Goal: Information Seeking & Learning: Learn about a topic

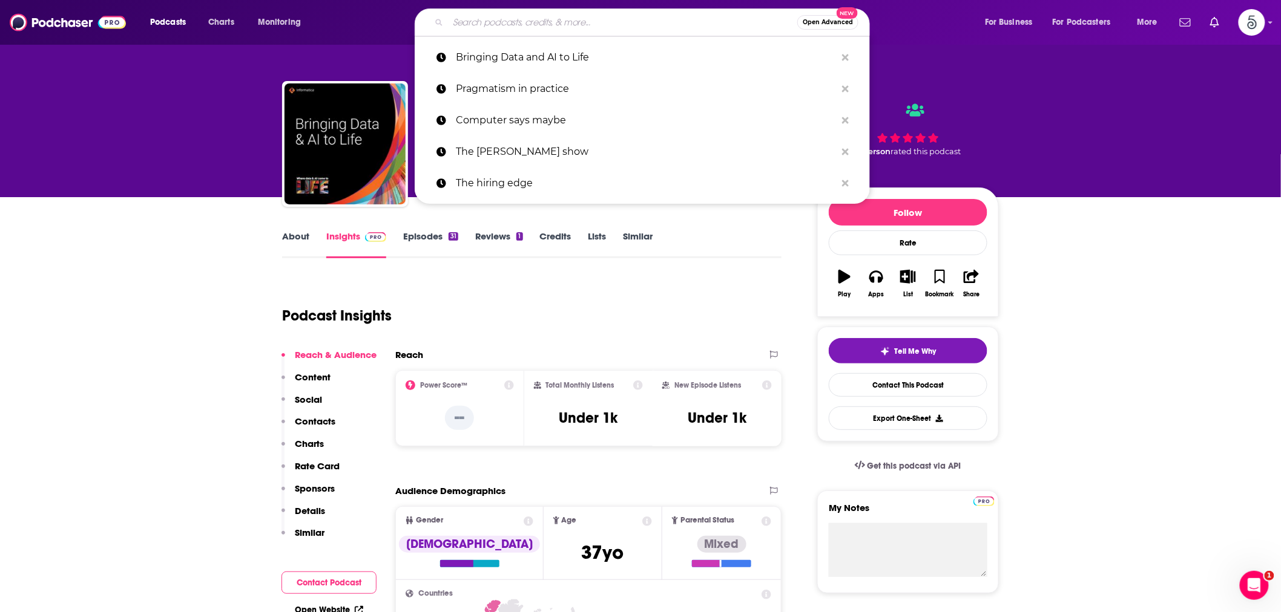
click at [504, 21] on input "Search podcasts, credits, & more..." at bounding box center [622, 22] width 349 height 19
paste input "Founders Podcast"
type input "Founders Podcast"
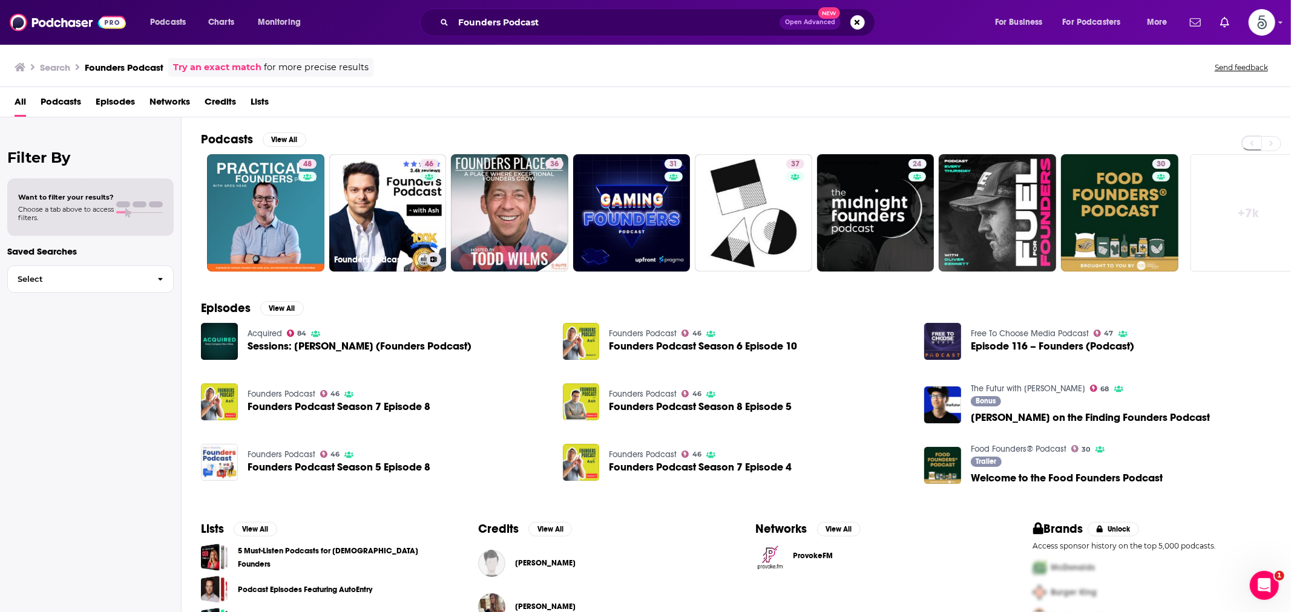
click at [341, 199] on link "46 Founders Podcast" at bounding box center [387, 212] width 117 height 117
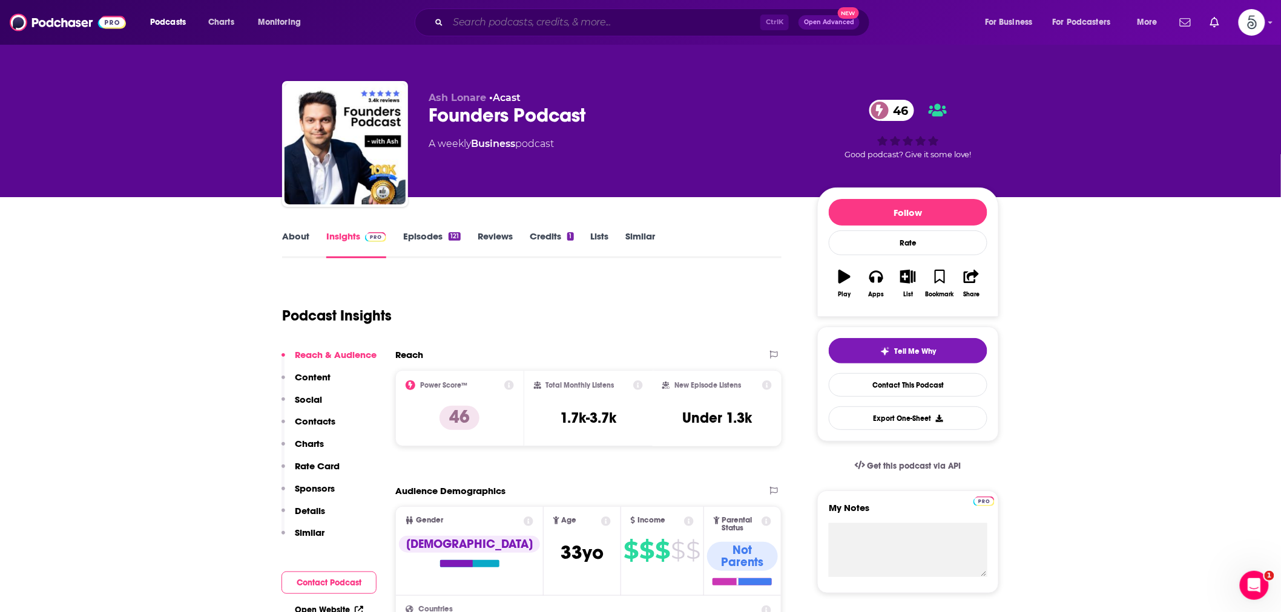
click at [541, 28] on input "Search podcasts, credits, & more..." at bounding box center [604, 22] width 312 height 19
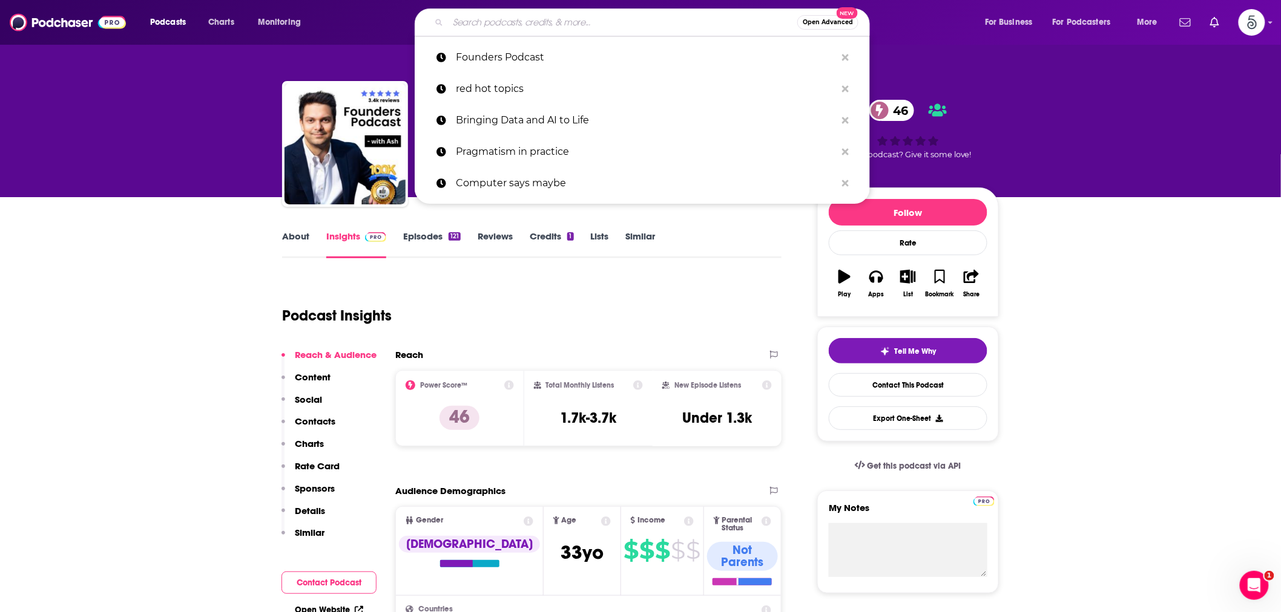
paste input "[PERSON_NAME]’s Everything Bagel Podcast"
type input "[PERSON_NAME]’s Everything Bagel Podcast"
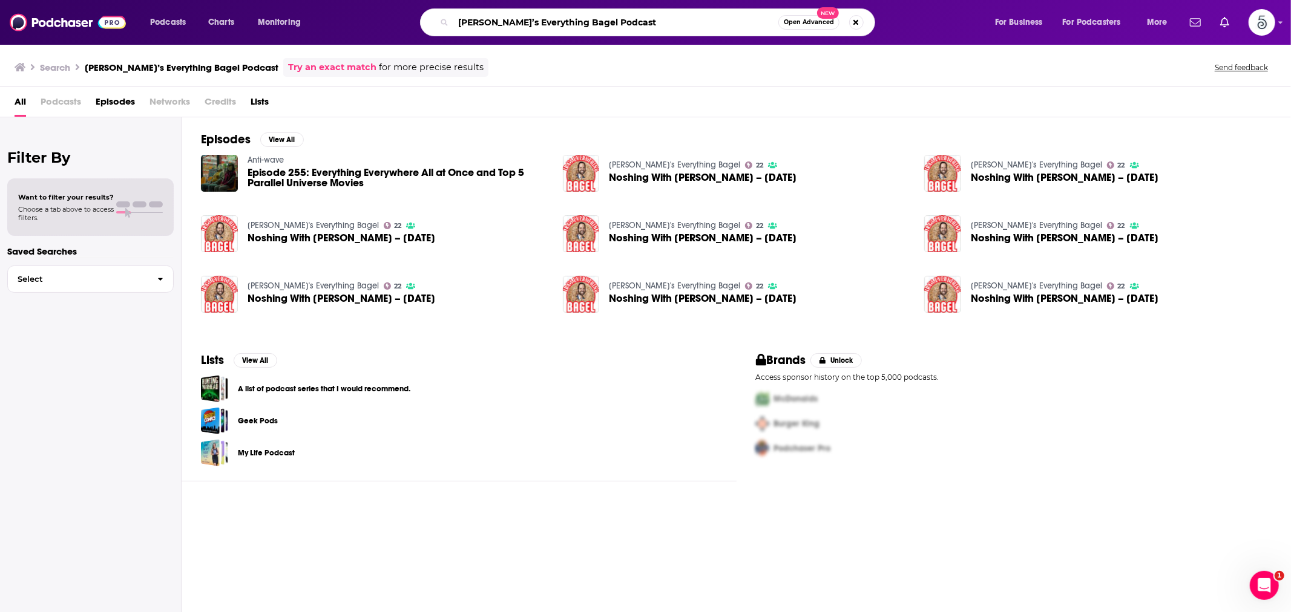
click at [561, 22] on input "[PERSON_NAME]’s Everything Bagel Podcast" at bounding box center [615, 22] width 325 height 19
type input "[PERSON_NAME]’s Everything Bagel"
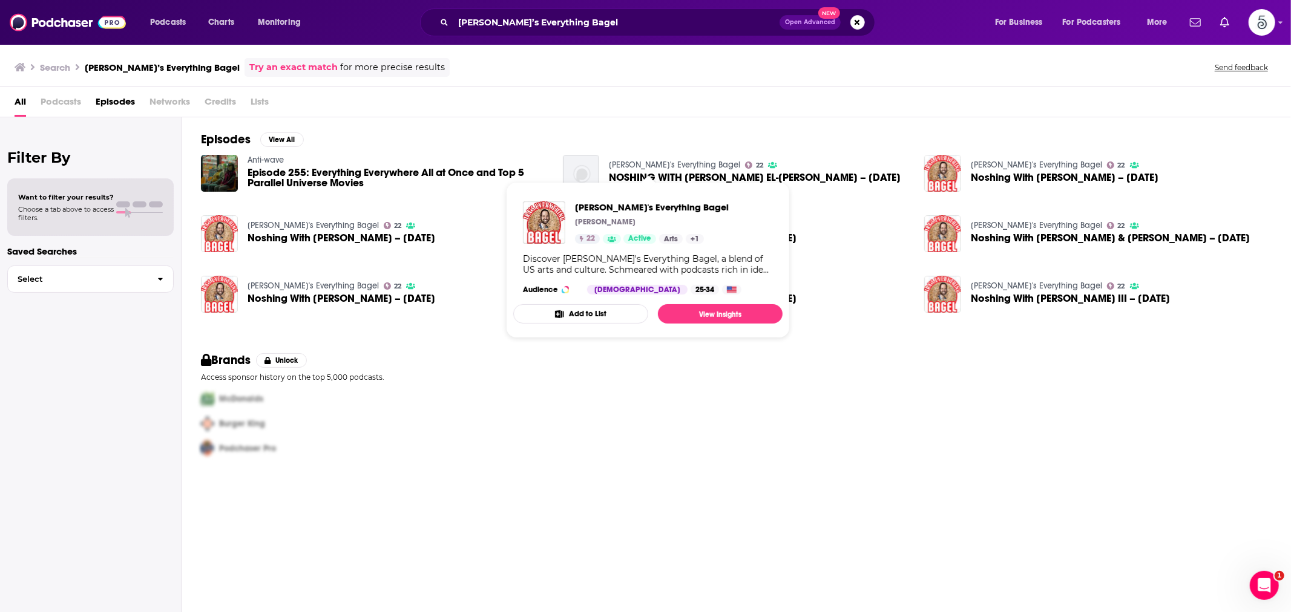
click at [618, 162] on link "[PERSON_NAME]'s Everything Bagel" at bounding box center [674, 165] width 131 height 10
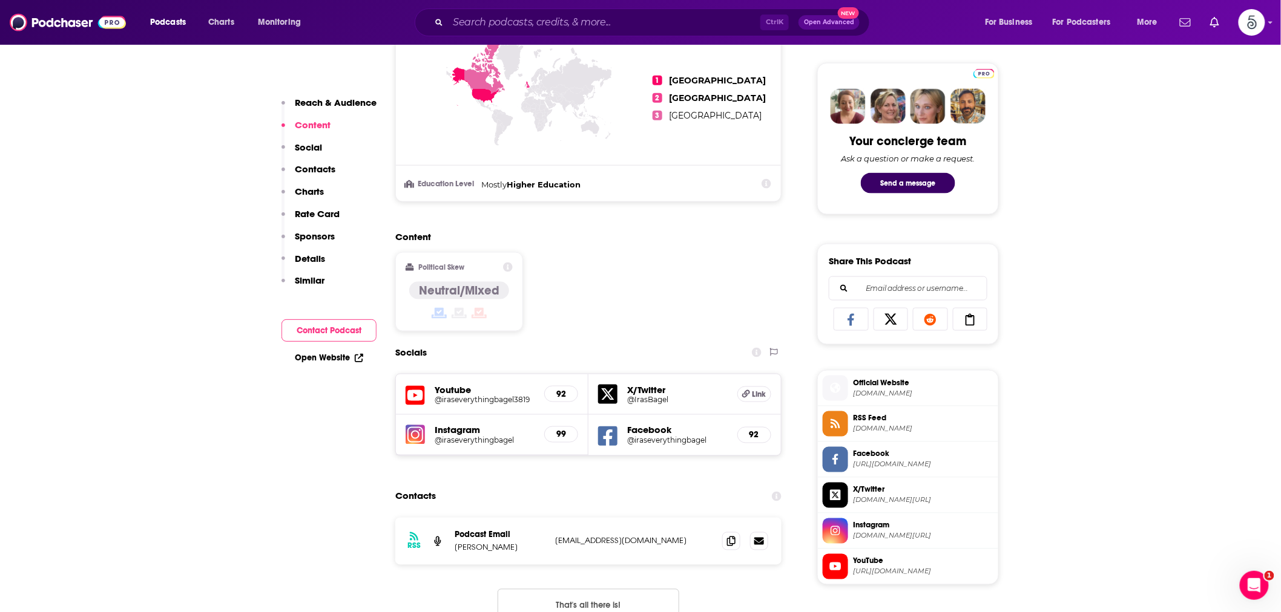
scroll to position [672, 0]
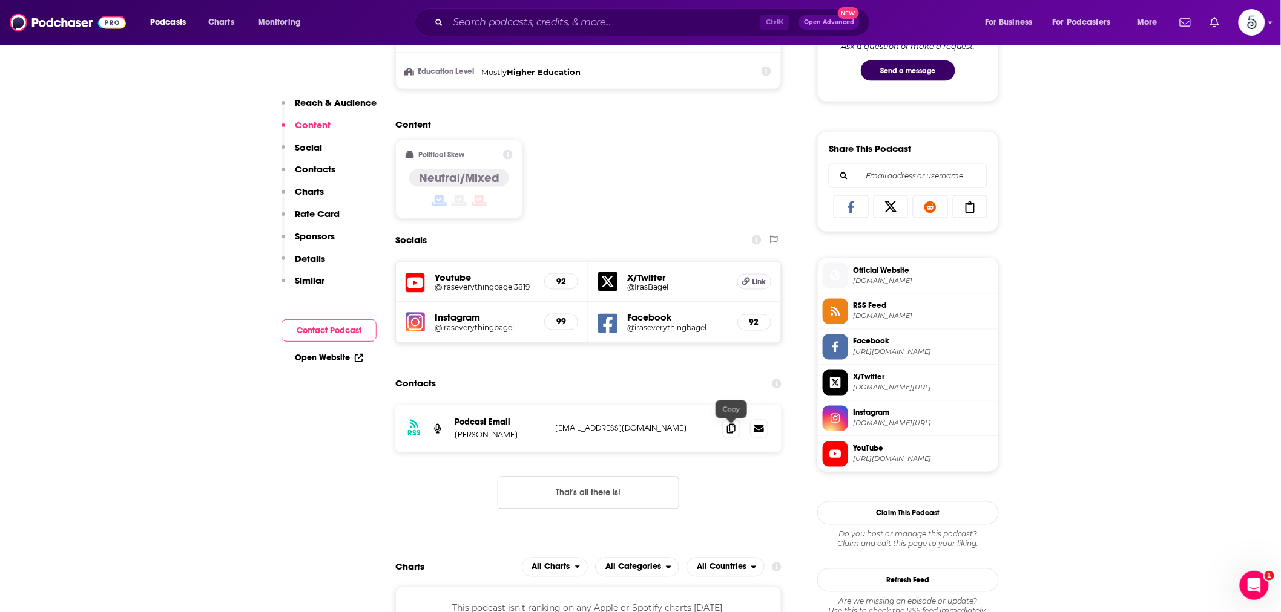
click at [729, 427] on icon at bounding box center [731, 429] width 8 height 10
click at [540, 19] on input "Search podcasts, credits, & more..." at bounding box center [604, 22] width 312 height 19
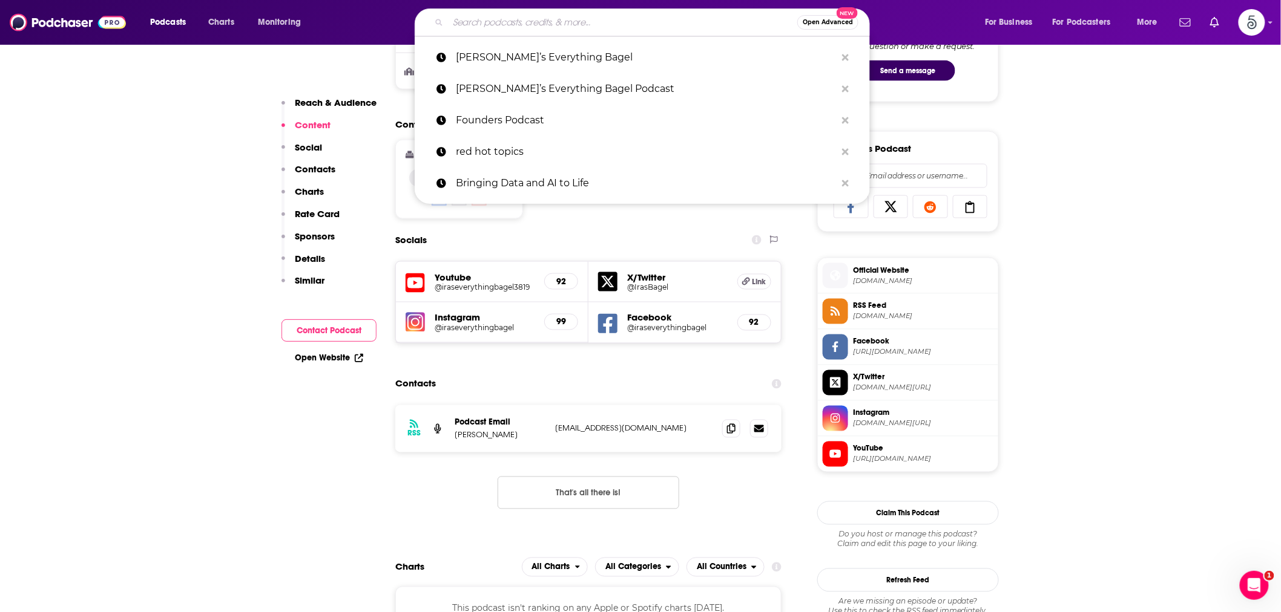
paste input "Readers’ Favorite"
type input "Readers’ Favorite"
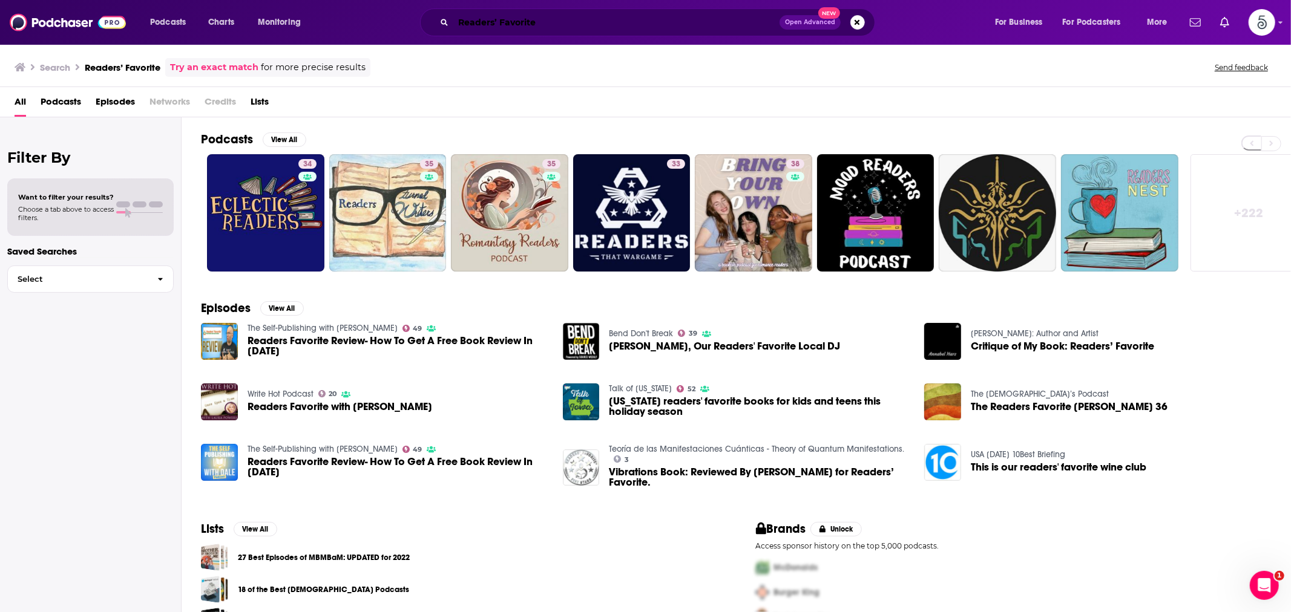
click at [484, 18] on input "Readers’ Favorite" at bounding box center [616, 22] width 326 height 19
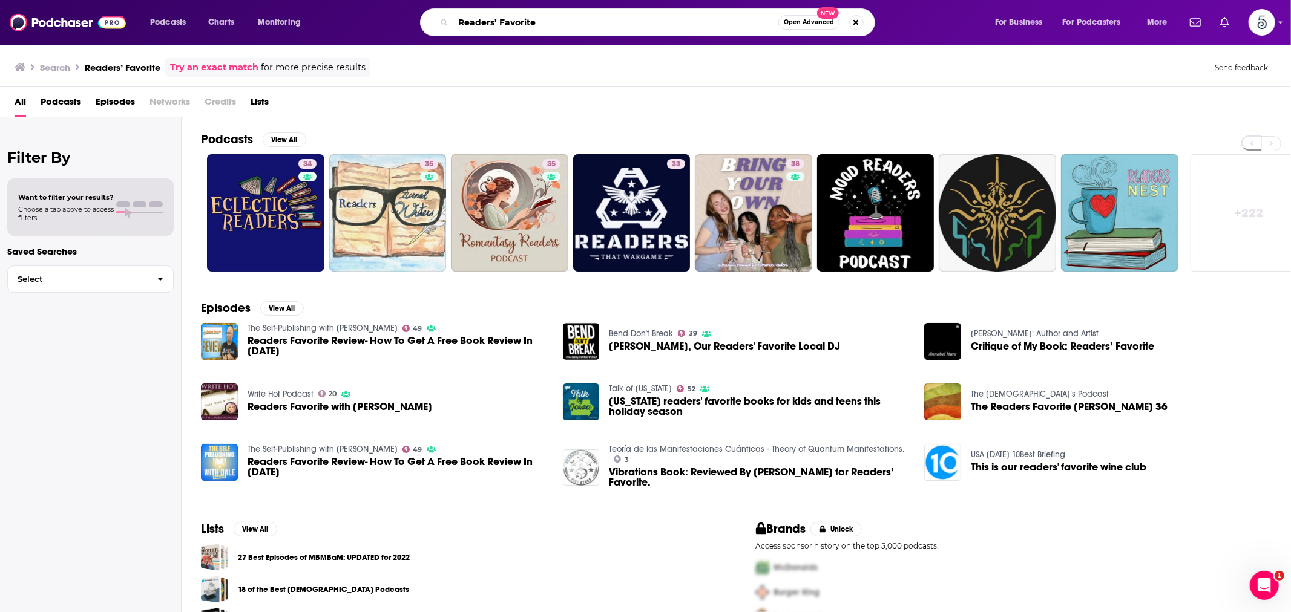
click at [484, 18] on input "Readers’ Favorite" at bounding box center [615, 22] width 325 height 19
click at [484, 19] on input "Readers’ Favorite" at bounding box center [615, 22] width 325 height 19
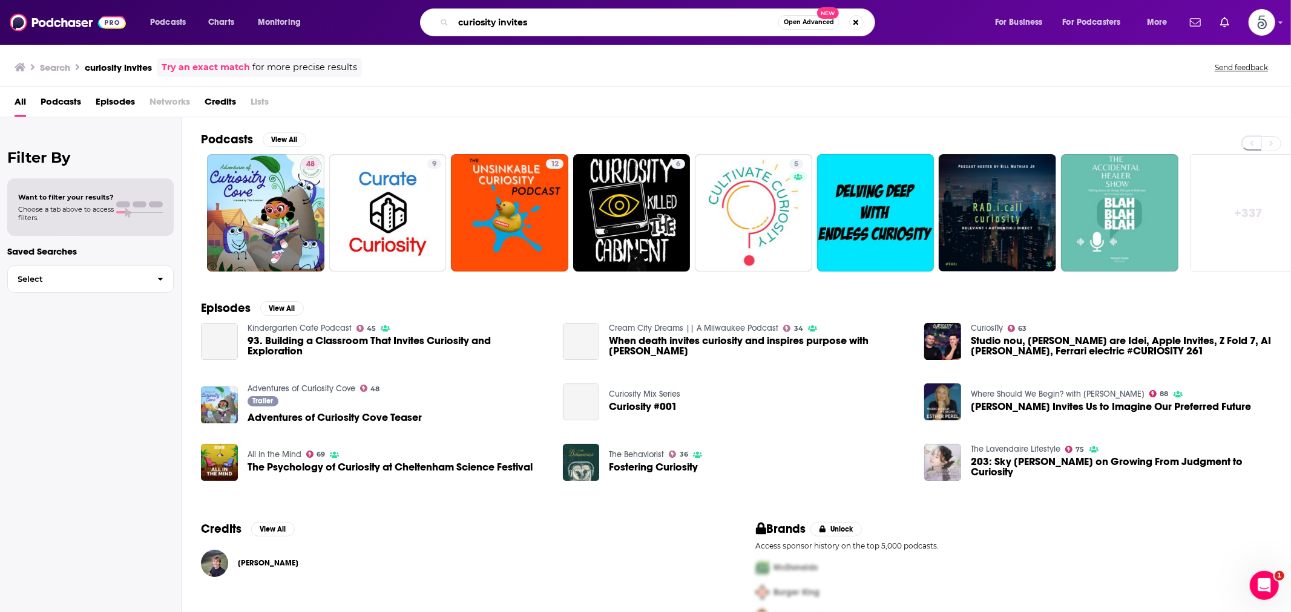
click at [531, 19] on input "curiosity invites" at bounding box center [615, 22] width 325 height 19
type input "curiosity invited"
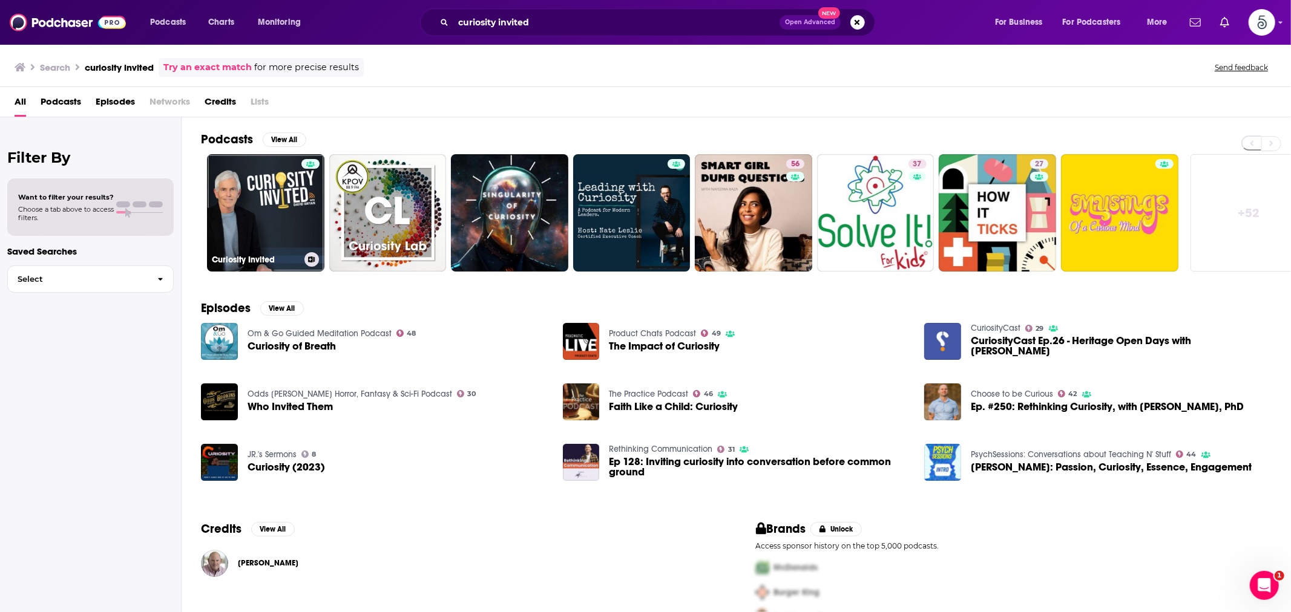
click at [277, 209] on link "Curiosity Invited" at bounding box center [265, 212] width 117 height 117
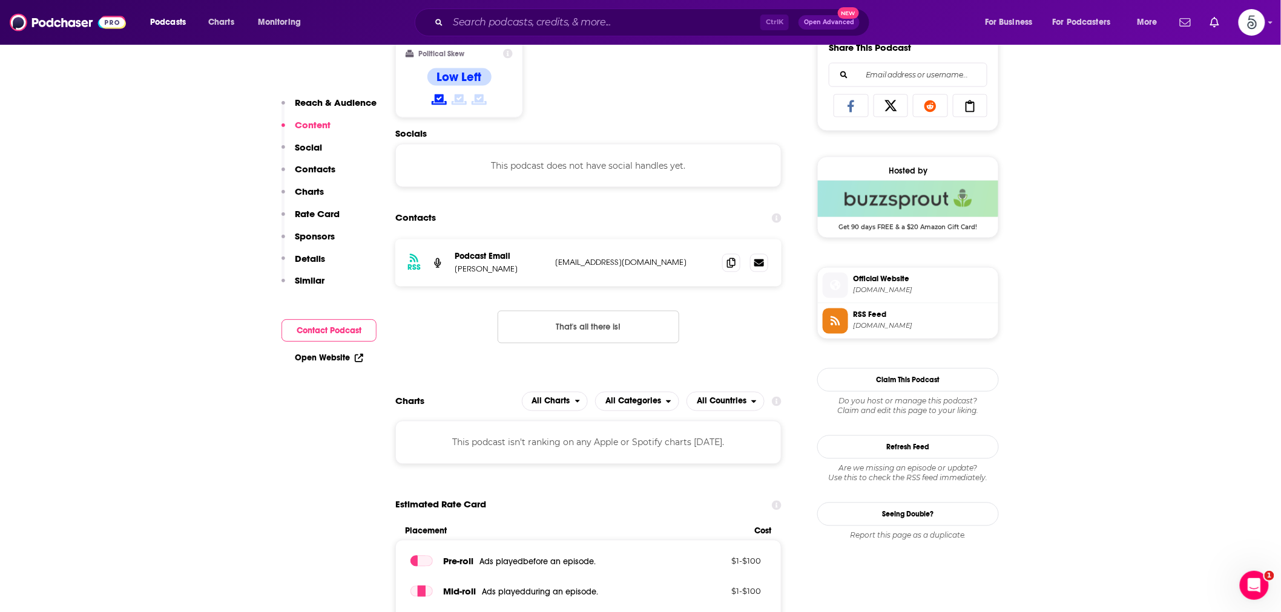
scroll to position [784, 0]
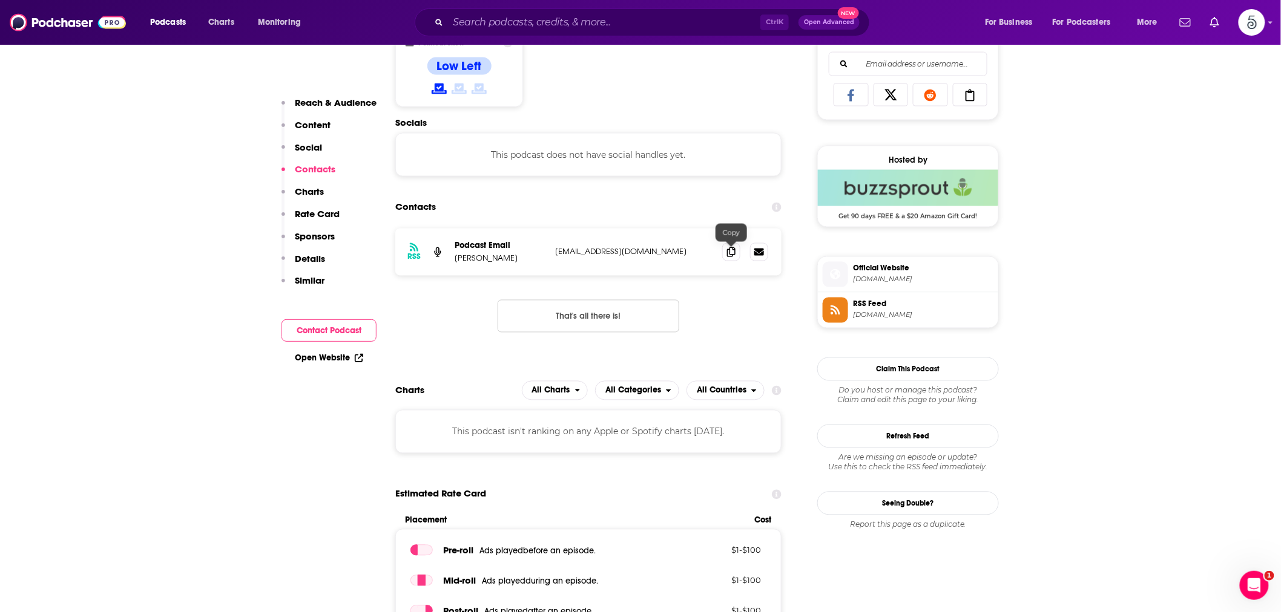
click at [734, 254] on icon at bounding box center [731, 253] width 8 height 10
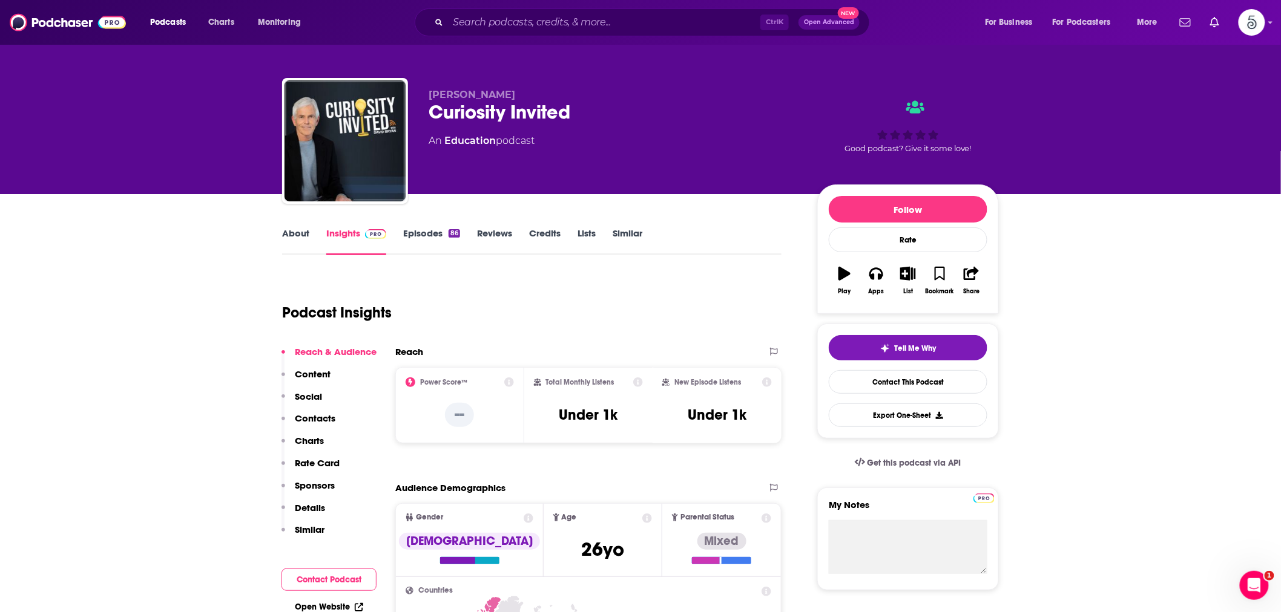
scroll to position [0, 0]
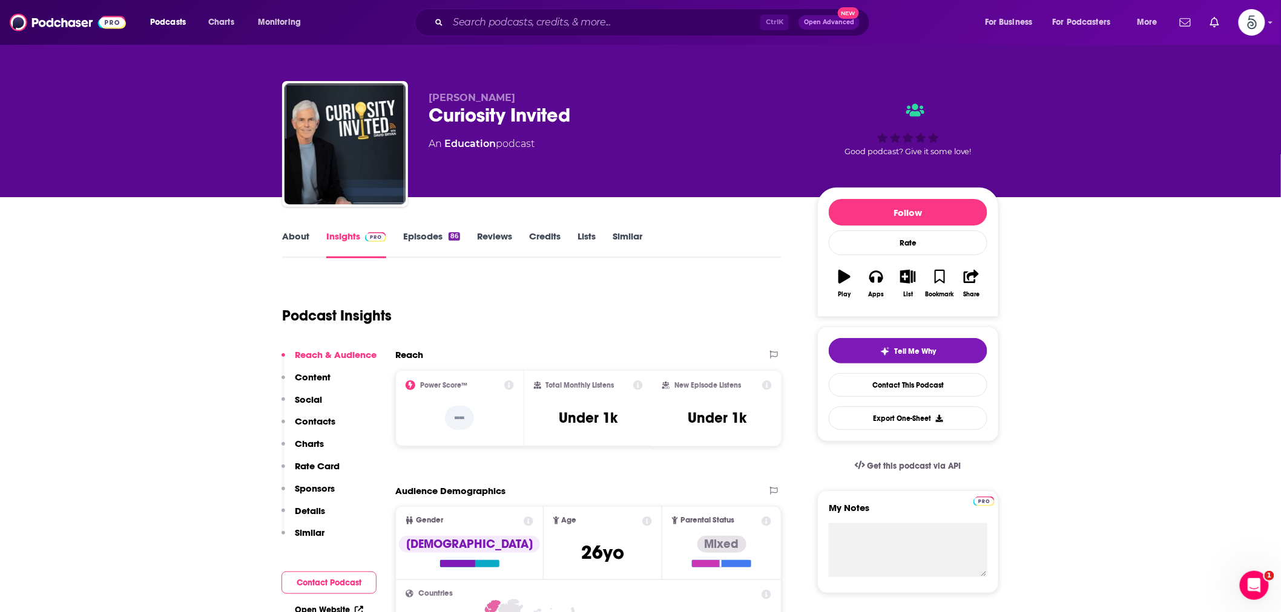
click at [301, 240] on link "About" at bounding box center [295, 245] width 27 height 28
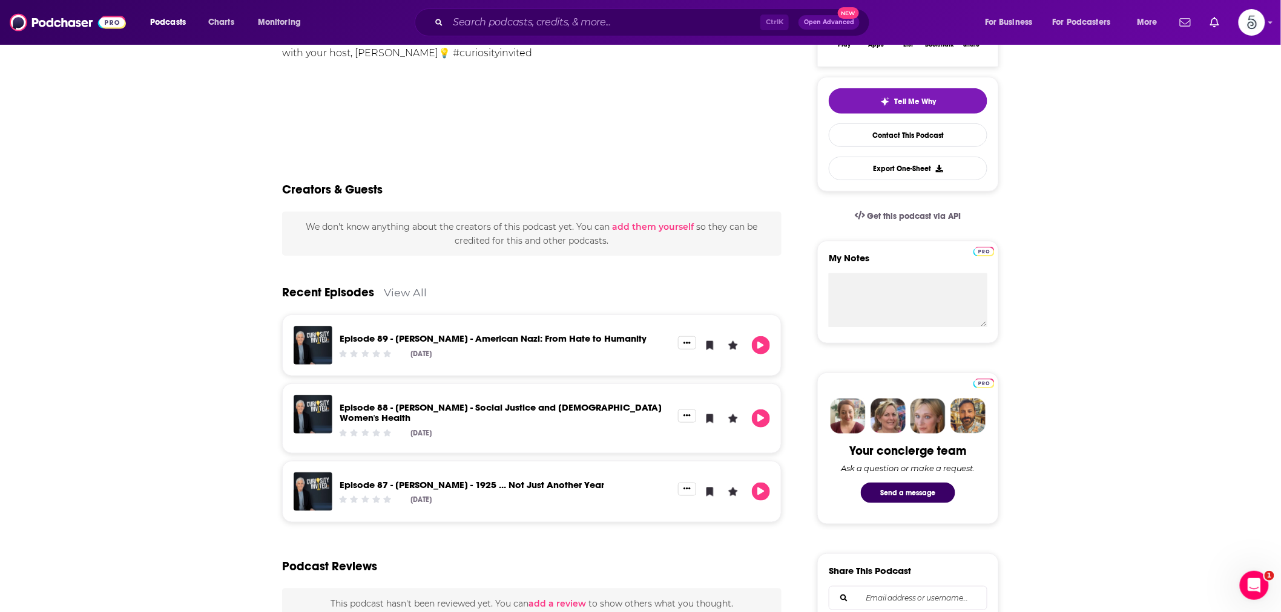
scroll to position [224, 0]
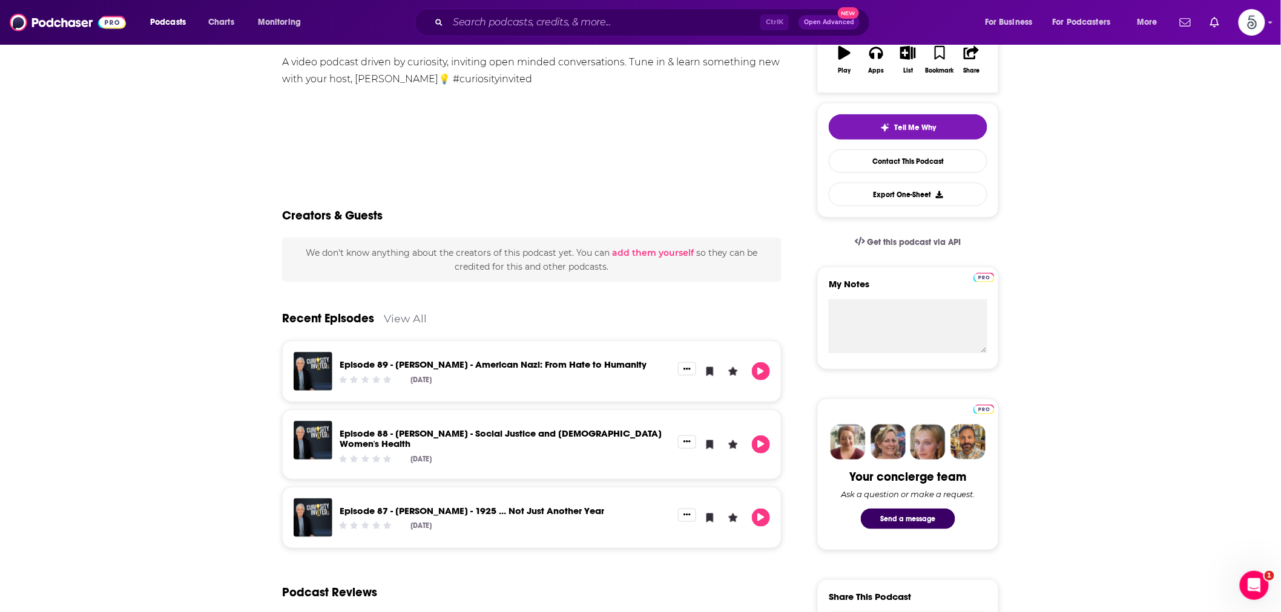
click at [407, 313] on link "View All" at bounding box center [405, 318] width 43 height 13
